Goal: Task Accomplishment & Management: Complete application form

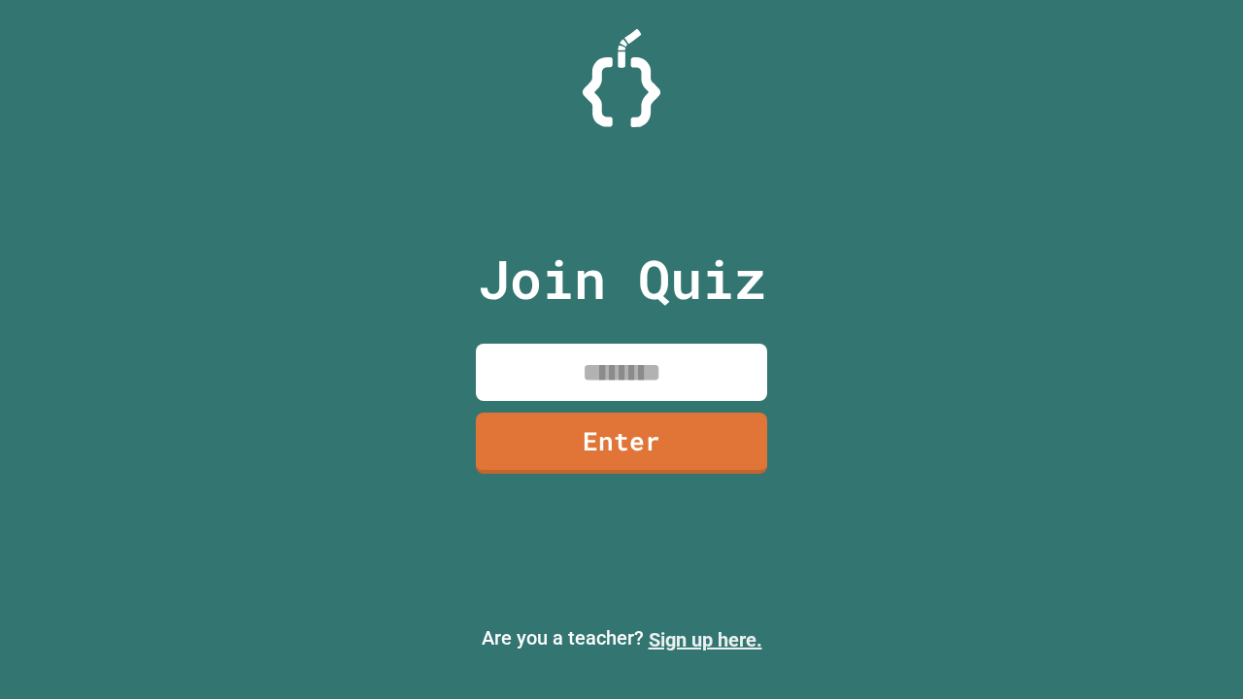
click at [705, 640] on link "Sign up here." at bounding box center [706, 639] width 114 height 23
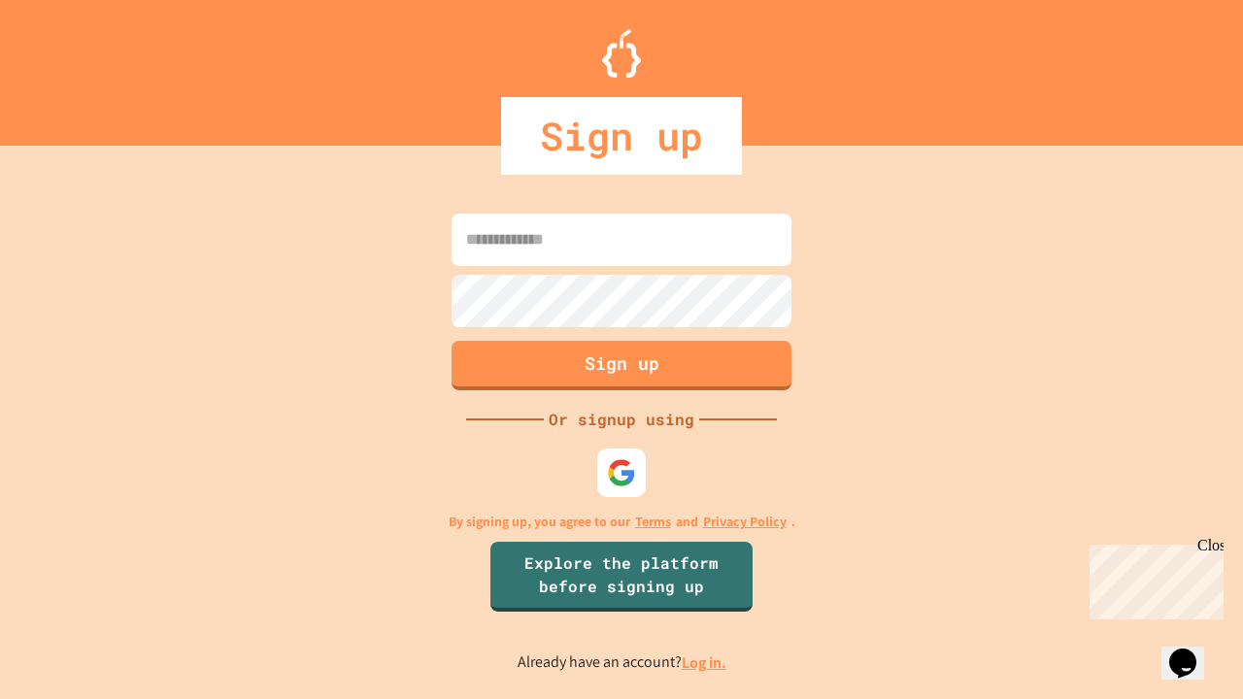
click at [705, 662] on link "Log in." at bounding box center [704, 663] width 45 height 20
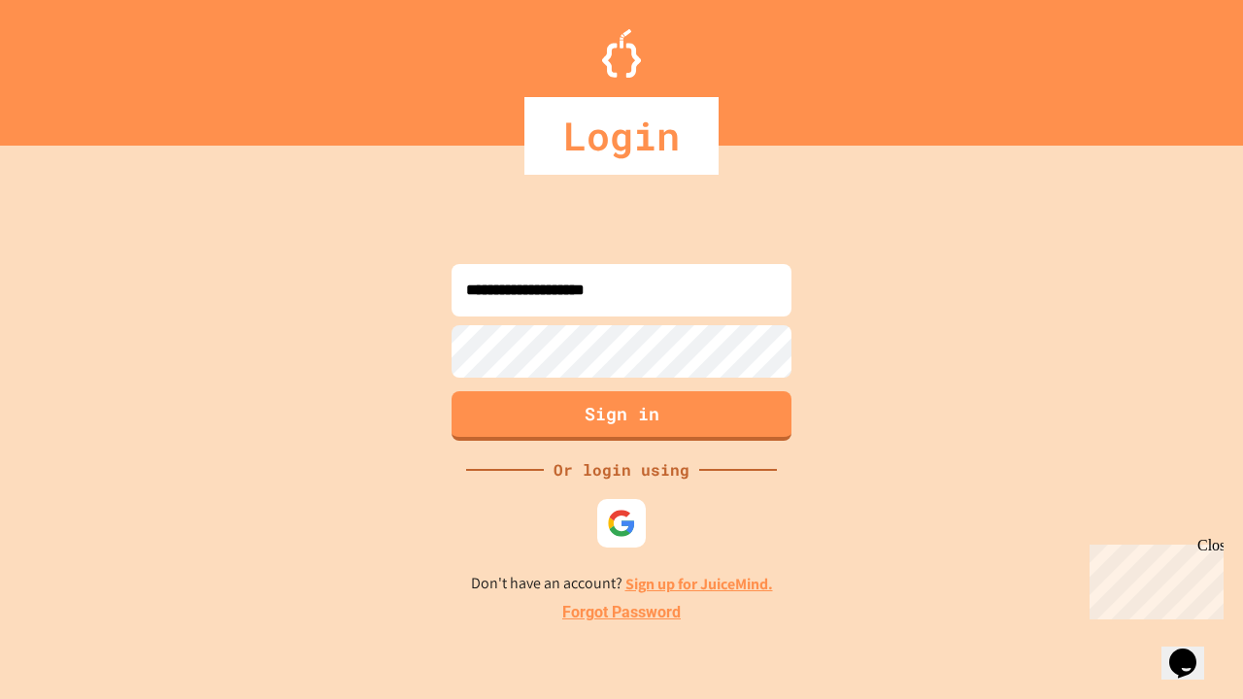
type input "**********"
